Goal: Navigation & Orientation: Find specific page/section

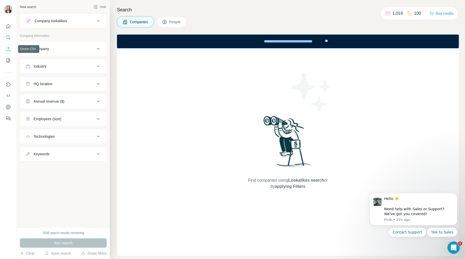
click at [9, 48] on icon "Enrich CSV" at bounding box center [8, 48] width 5 height 5
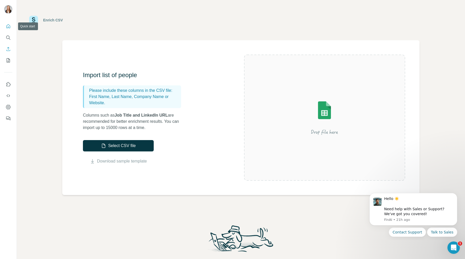
click at [4, 26] on button "Quick start" at bounding box center [8, 26] width 8 height 9
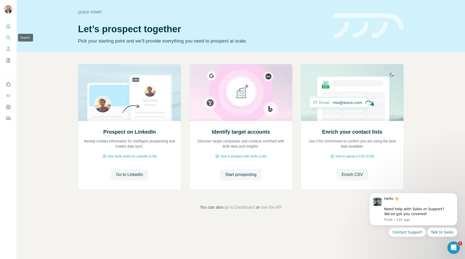
click at [11, 38] on icon "Search" at bounding box center [8, 37] width 5 height 5
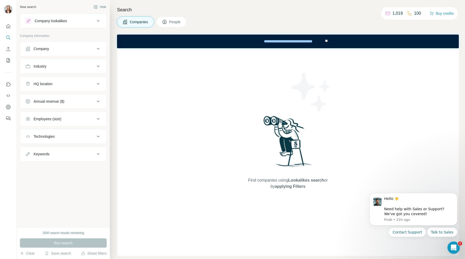
click at [166, 25] on button "People" at bounding box center [171, 22] width 30 height 11
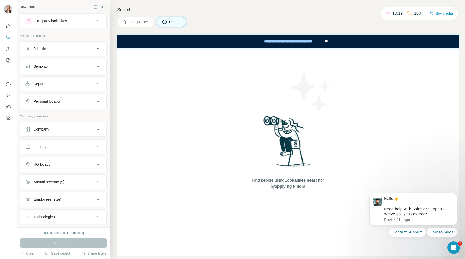
click at [143, 24] on span "Companies" at bounding box center [139, 21] width 19 height 5
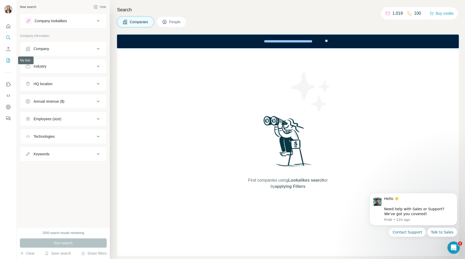
click at [9, 62] on icon "My lists" at bounding box center [8, 60] width 5 height 5
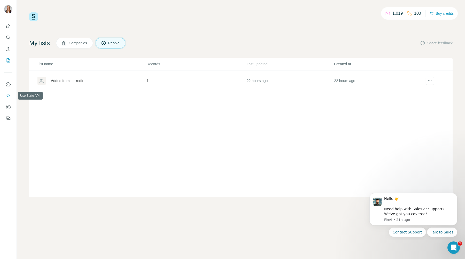
click at [10, 95] on icon "Use Surfe API" at bounding box center [7, 96] width 3 height 3
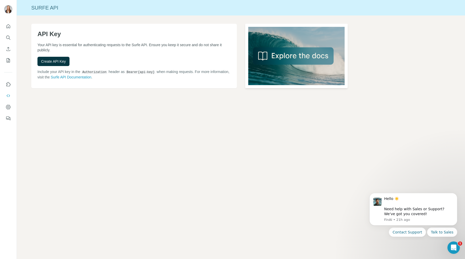
click at [301, 51] on img at bounding box center [296, 56] width 103 height 65
